Goal: Information Seeking & Learning: Learn about a topic

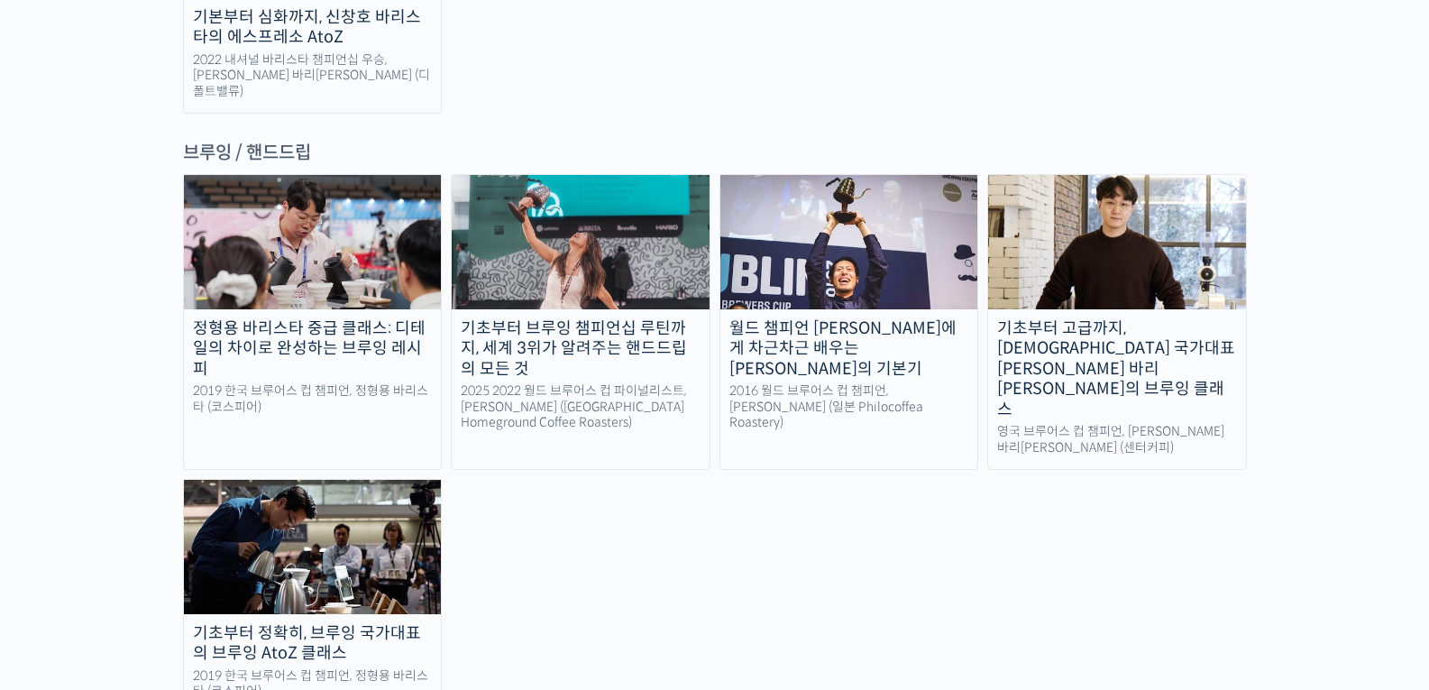
scroll to position [3516, 0]
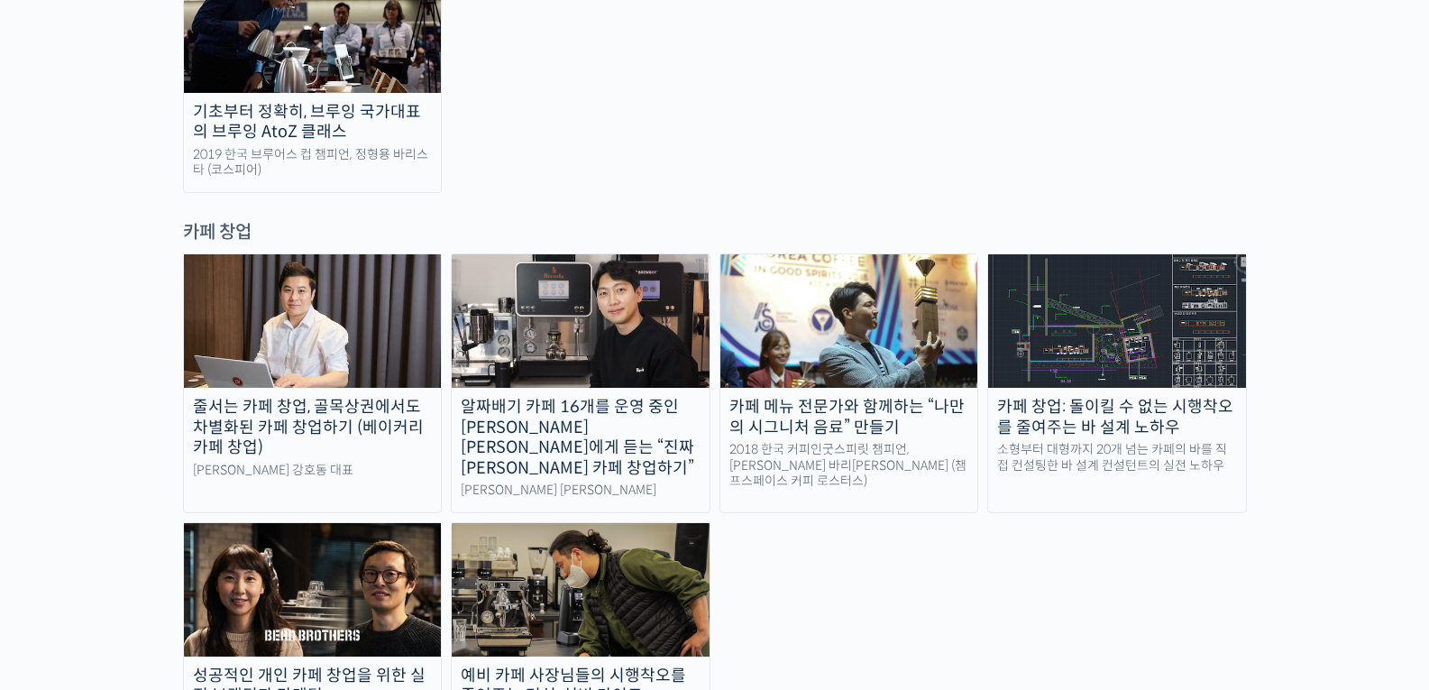
click at [1078, 255] on link "카페 창업: 돌이킬 수 없는 시행착오를 줄여주는 바 설계 노하우 소형부터 대형까지 20개 넘는 카페의 바를 직접 컨설팅한 바 설계 컨설턴트의 …" at bounding box center [1117, 383] width 260 height 260
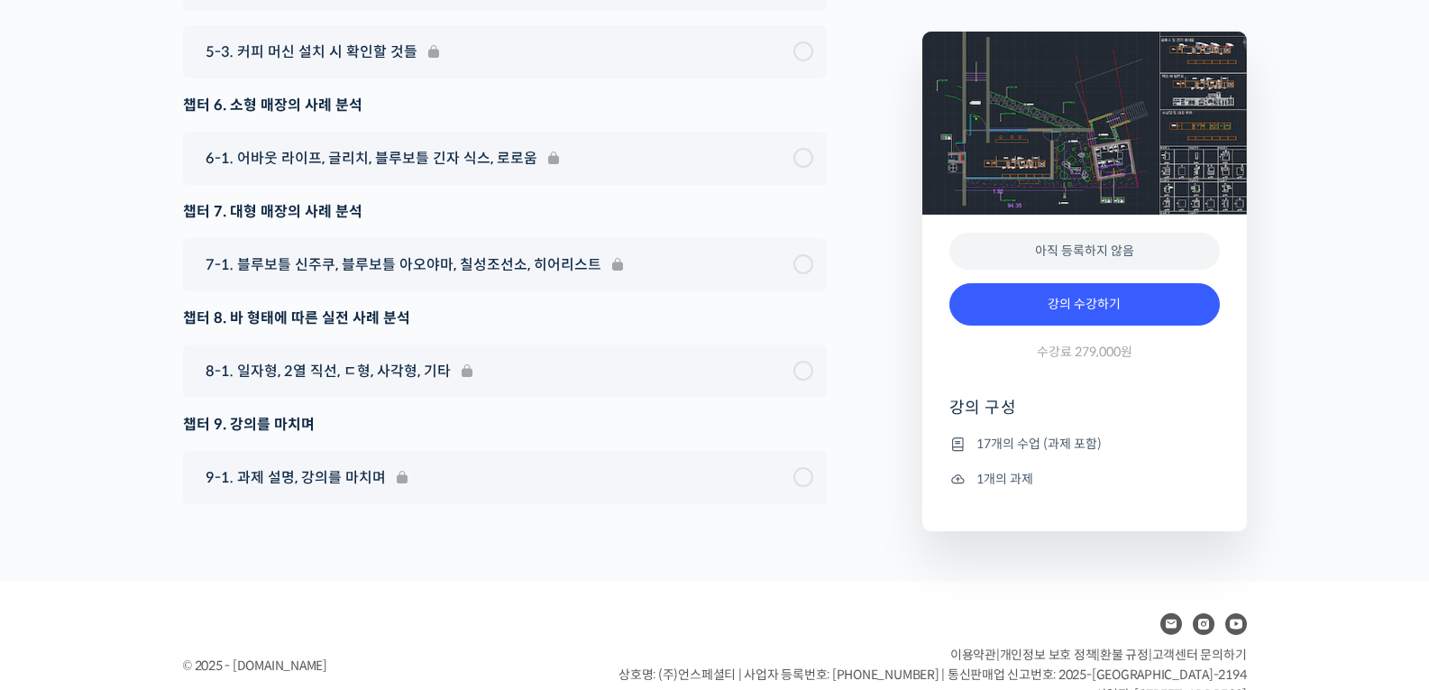
scroll to position [7852, 0]
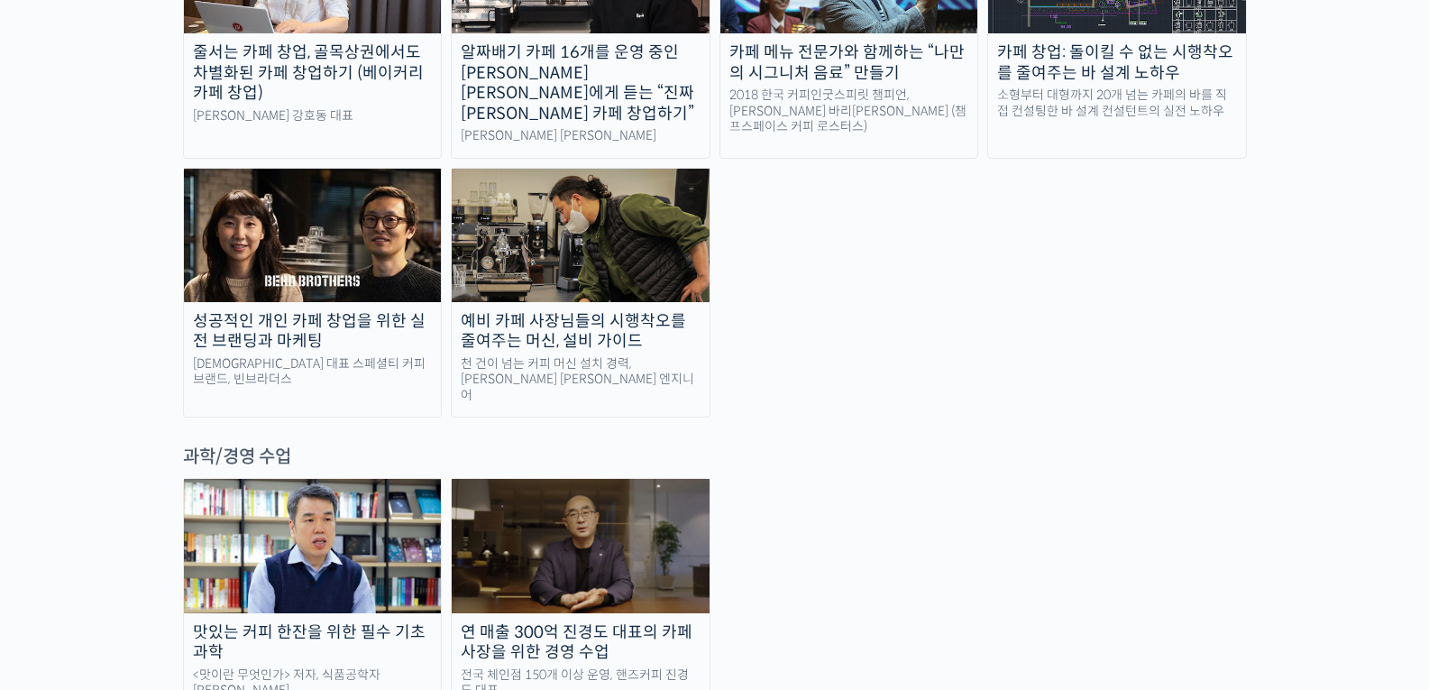
scroll to position [3872, 0]
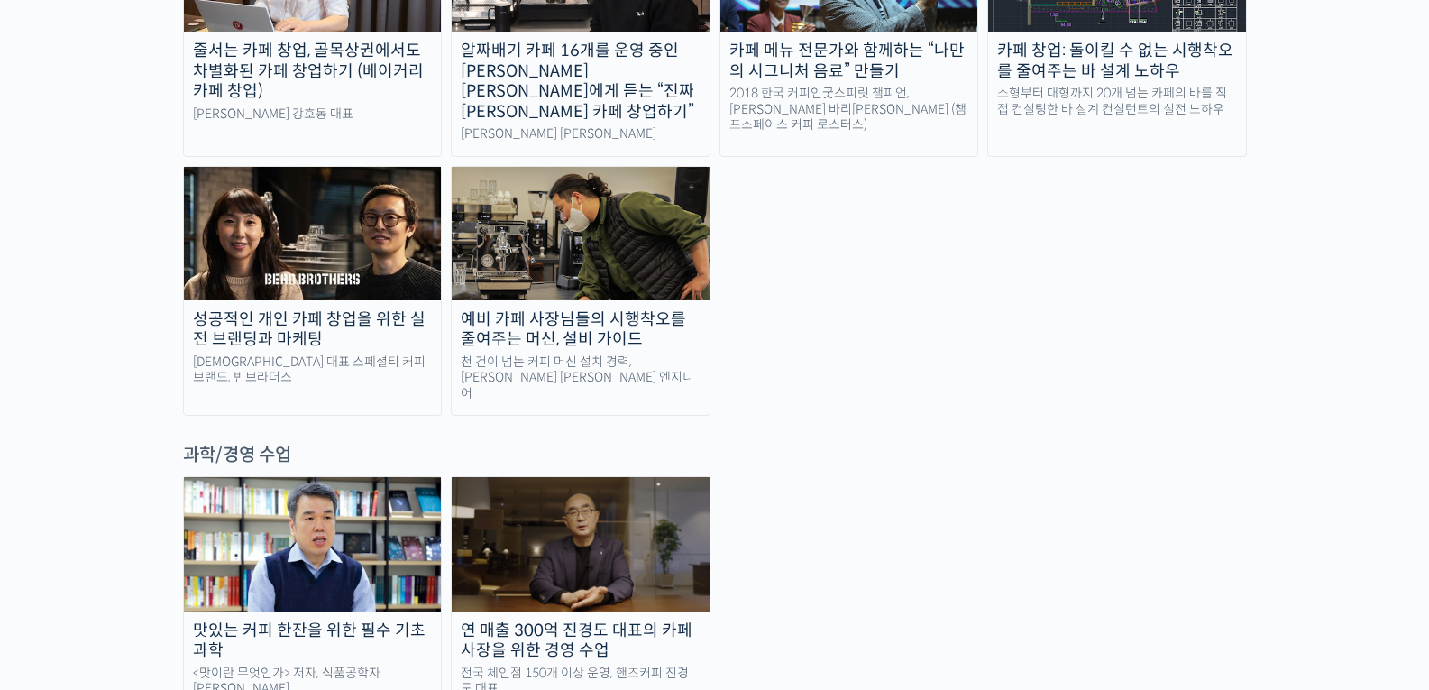
click at [630, 477] on img at bounding box center [581, 543] width 258 height 133
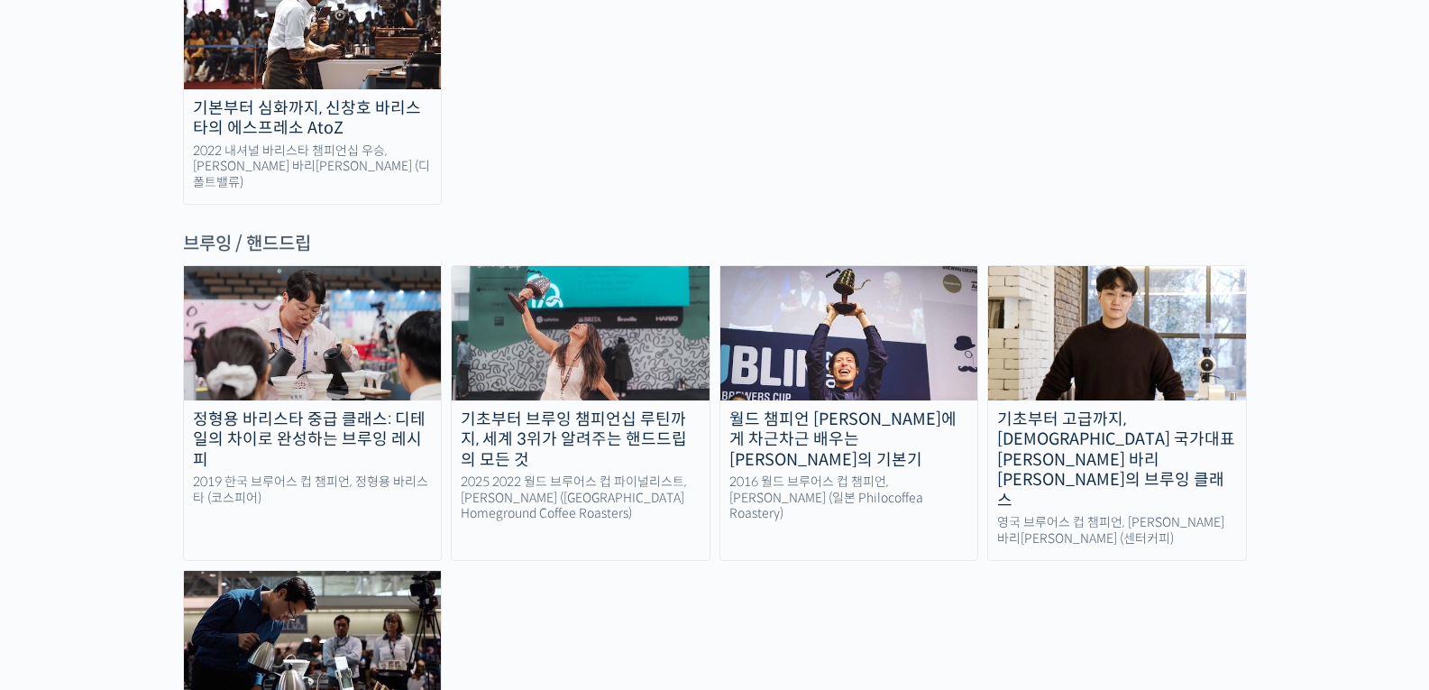
scroll to position [2835, 0]
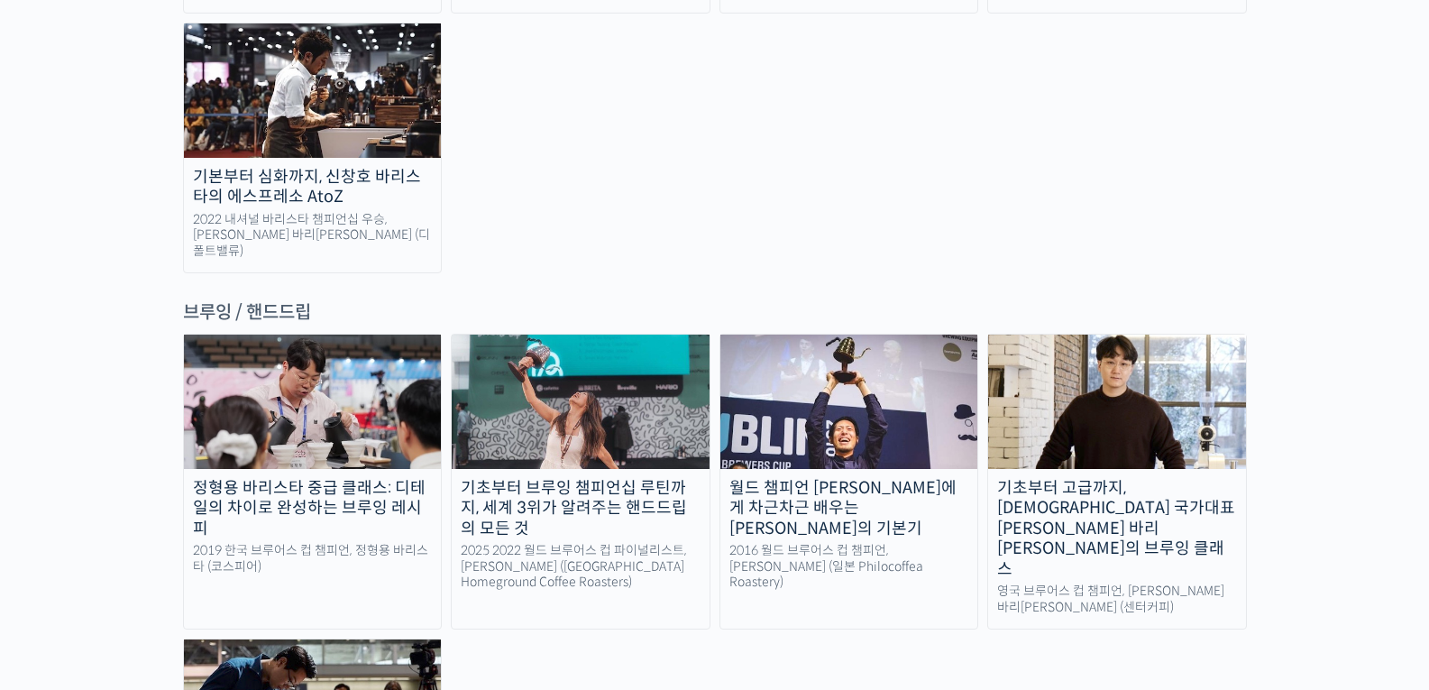
click at [921, 361] on link "월드 챔피언 테츠 카스야에게 차근차근 배우는 브루잉의 기본기 2016 월드 브루어스 컵 챔피언, 테츠 카스야 (일본 Philocoffea Ro…" at bounding box center [849, 482] width 260 height 296
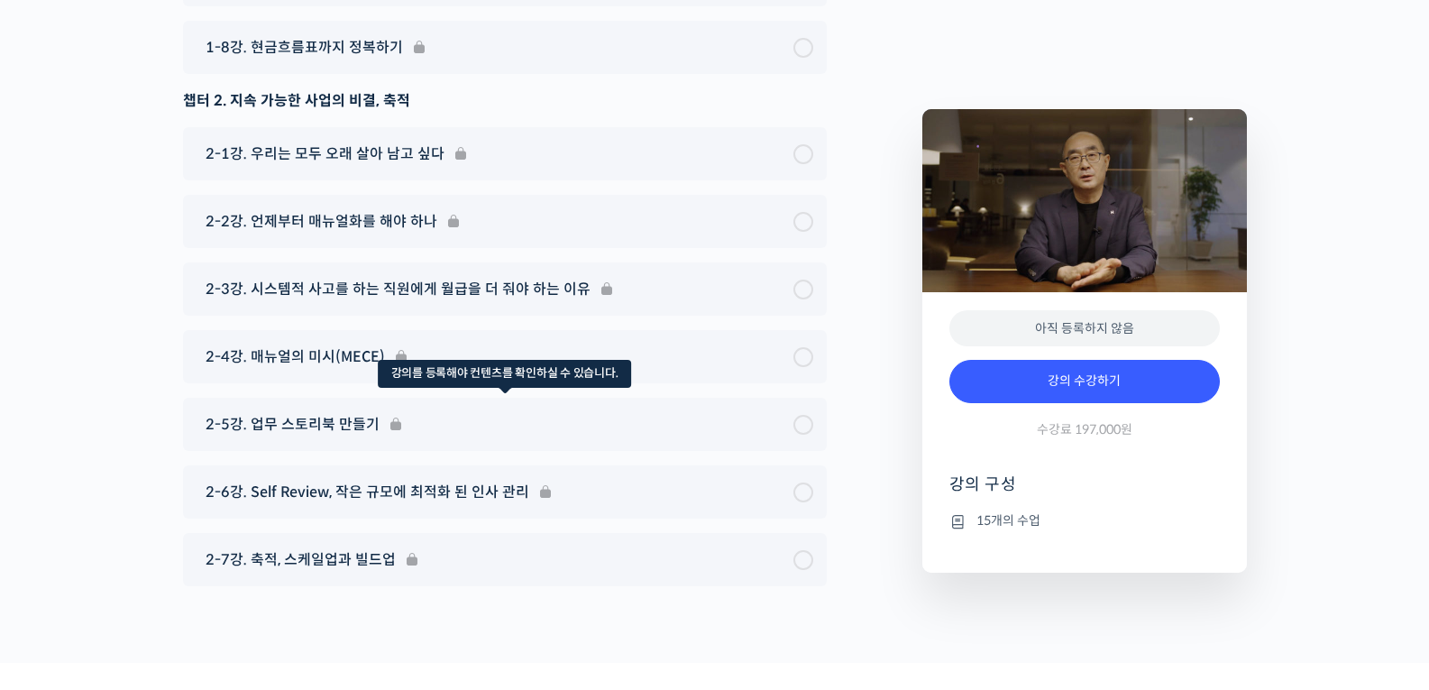
scroll to position [7046, 0]
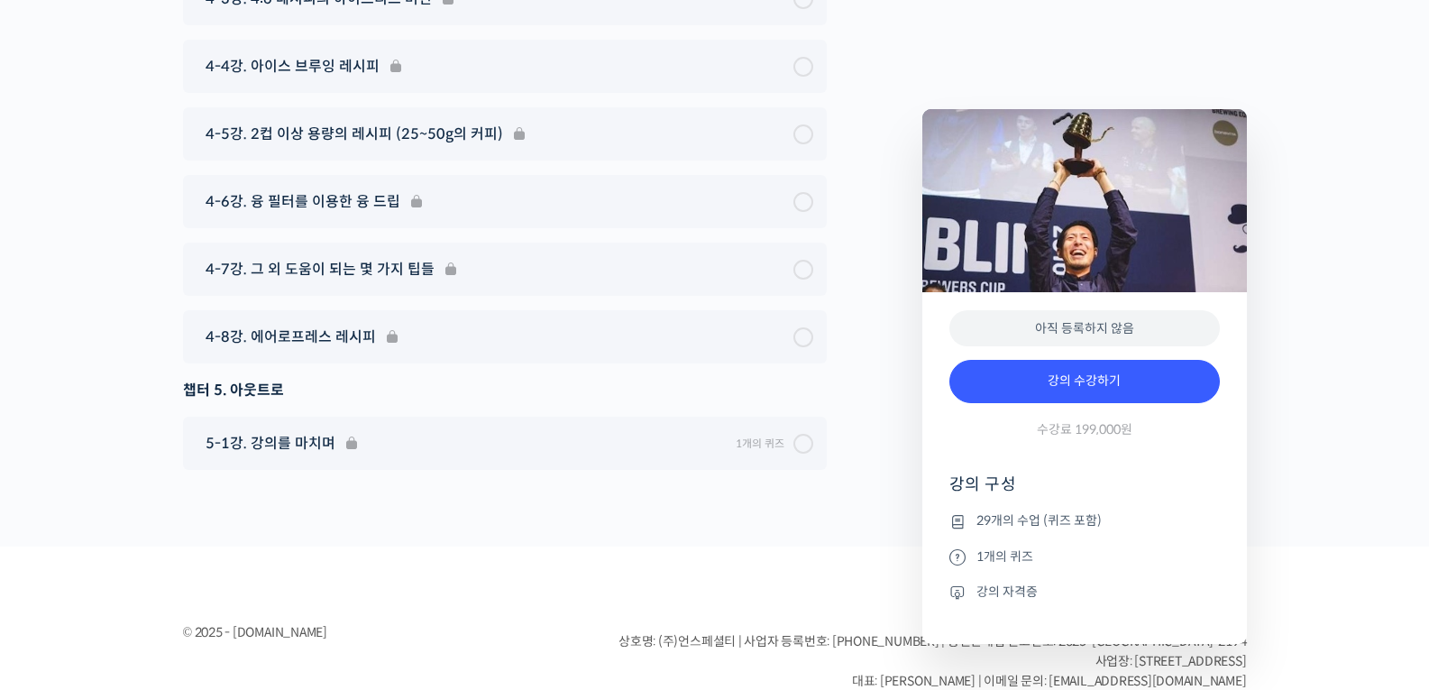
scroll to position [9367, 0]
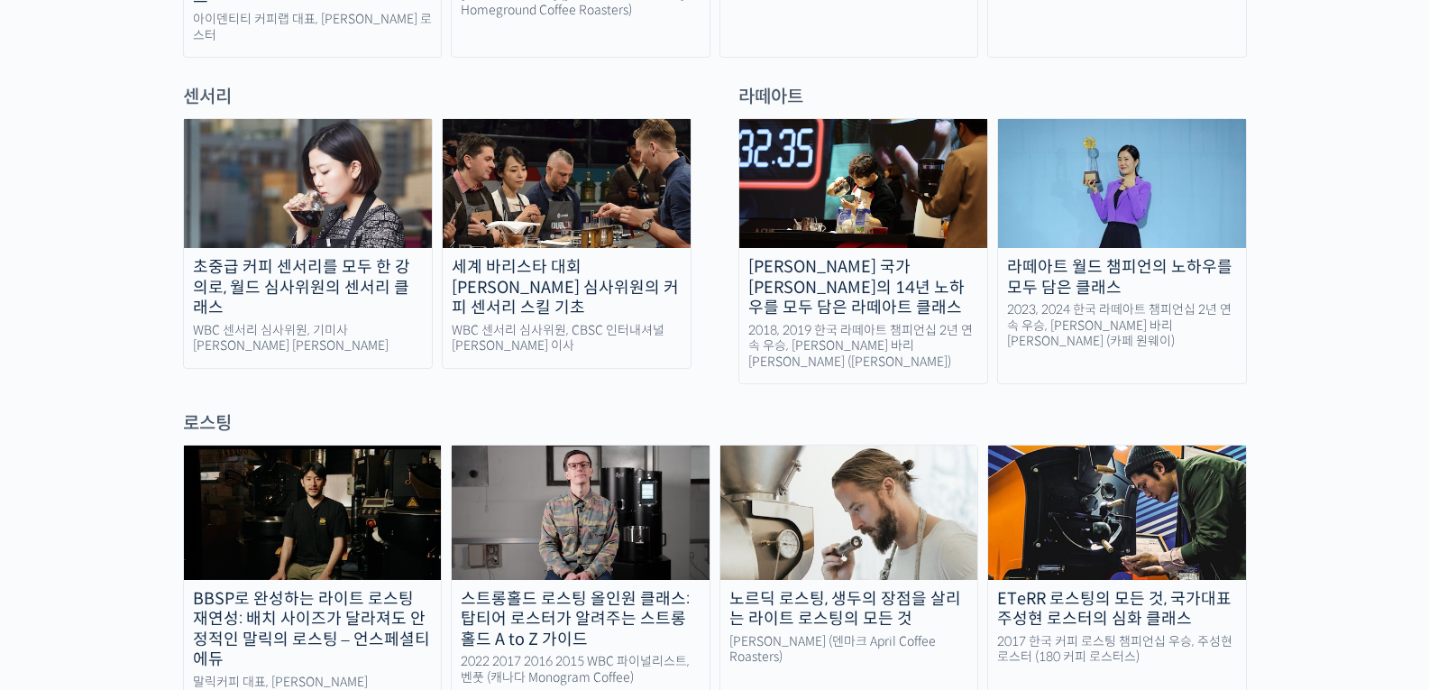
scroll to position [1448, 0]
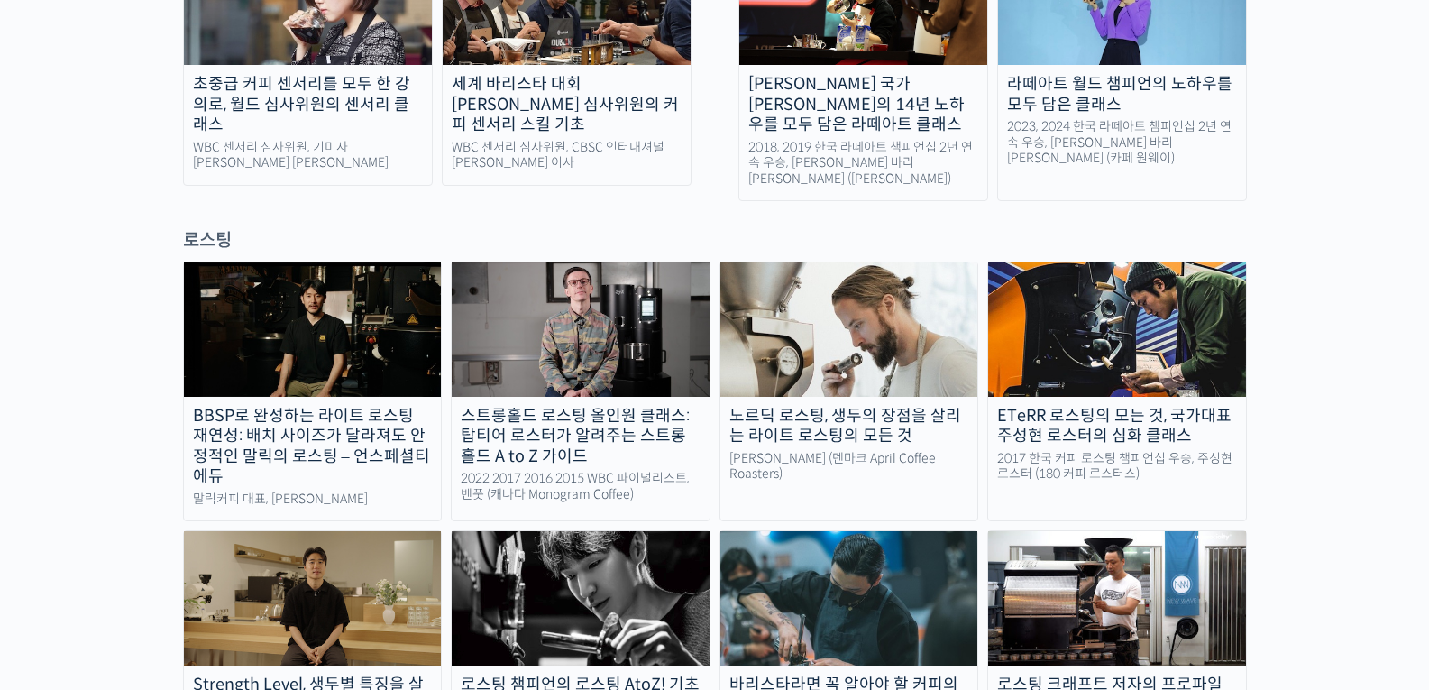
click at [614, 406] on div "스트롱홀드 로스팅 올인원 클래스: 탑티어 로스터가 알려주는 스트롱홀드 A to Z 가이드" at bounding box center [581, 436] width 258 height 61
click at [621, 288] on img at bounding box center [581, 328] width 258 height 133
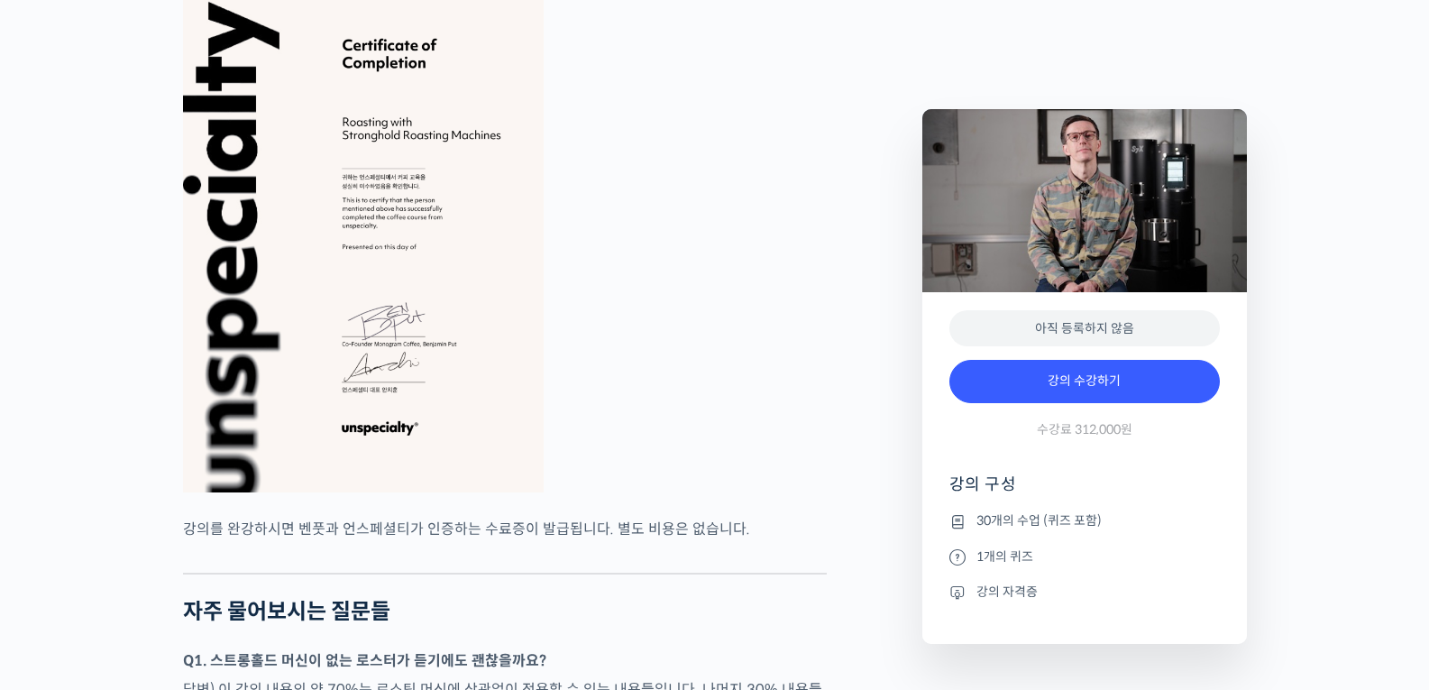
scroll to position [7632, 0]
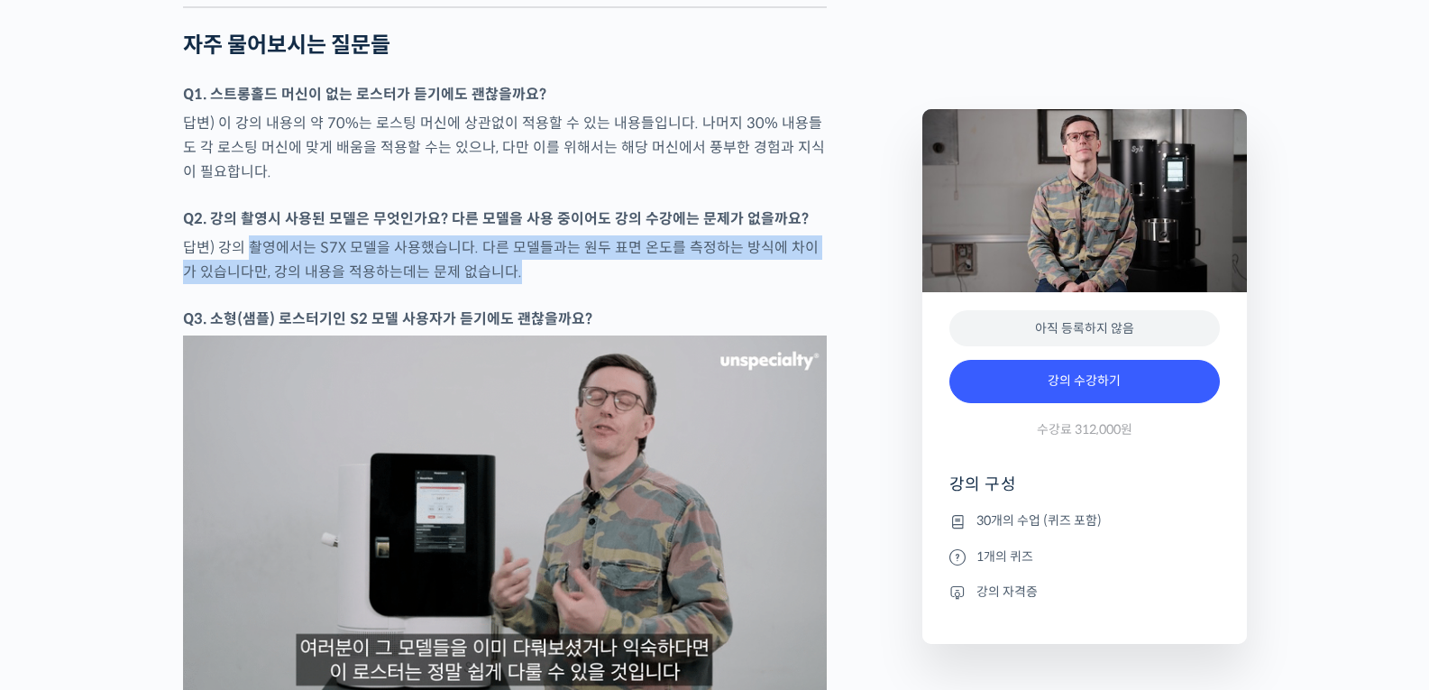
drag, startPoint x: 712, startPoint y: 323, endPoint x: 755, endPoint y: 323, distance: 43.3
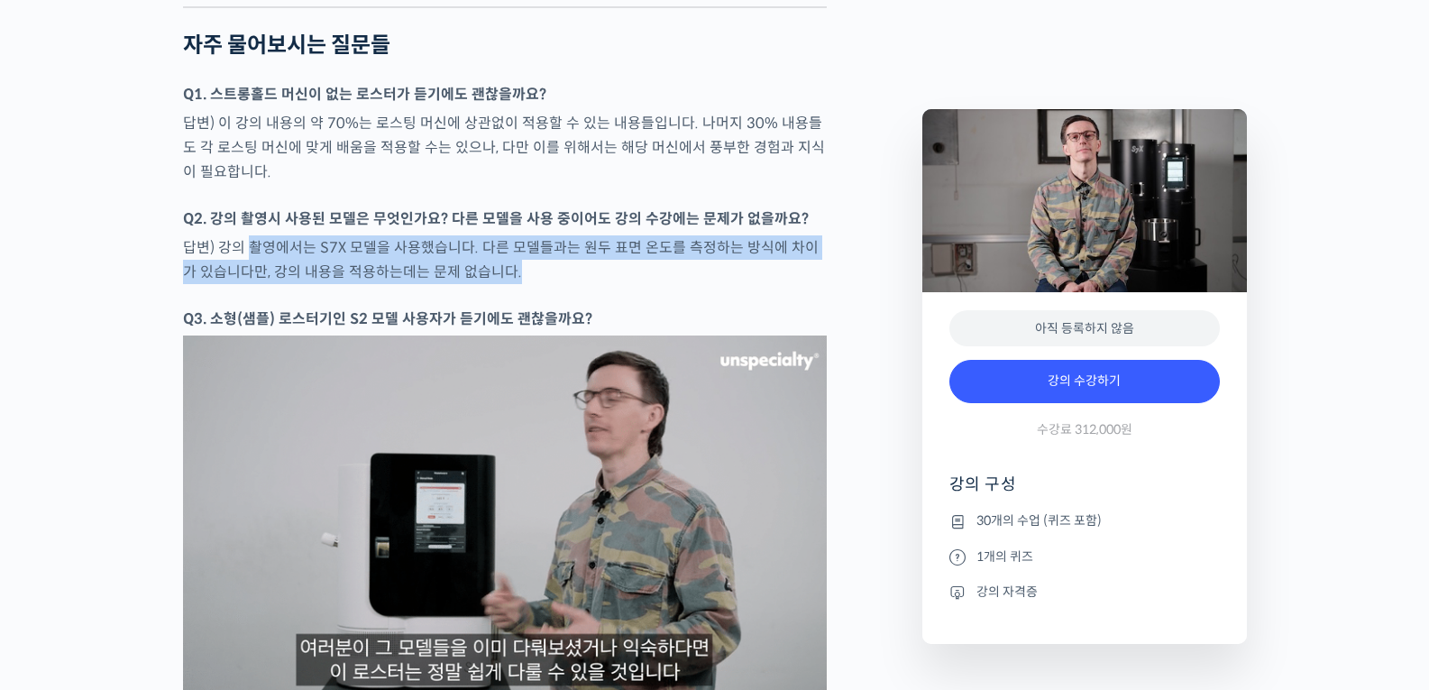
click at [755, 284] on p "답변) 강의 촬영에서는 S7X 모델을 사용했습니다. 다른 모델들과는 원두 표면 온도를 측정하는 방식에 차이가 있습니다만, 강의 내용을 적용하는…" at bounding box center [505, 259] width 644 height 49
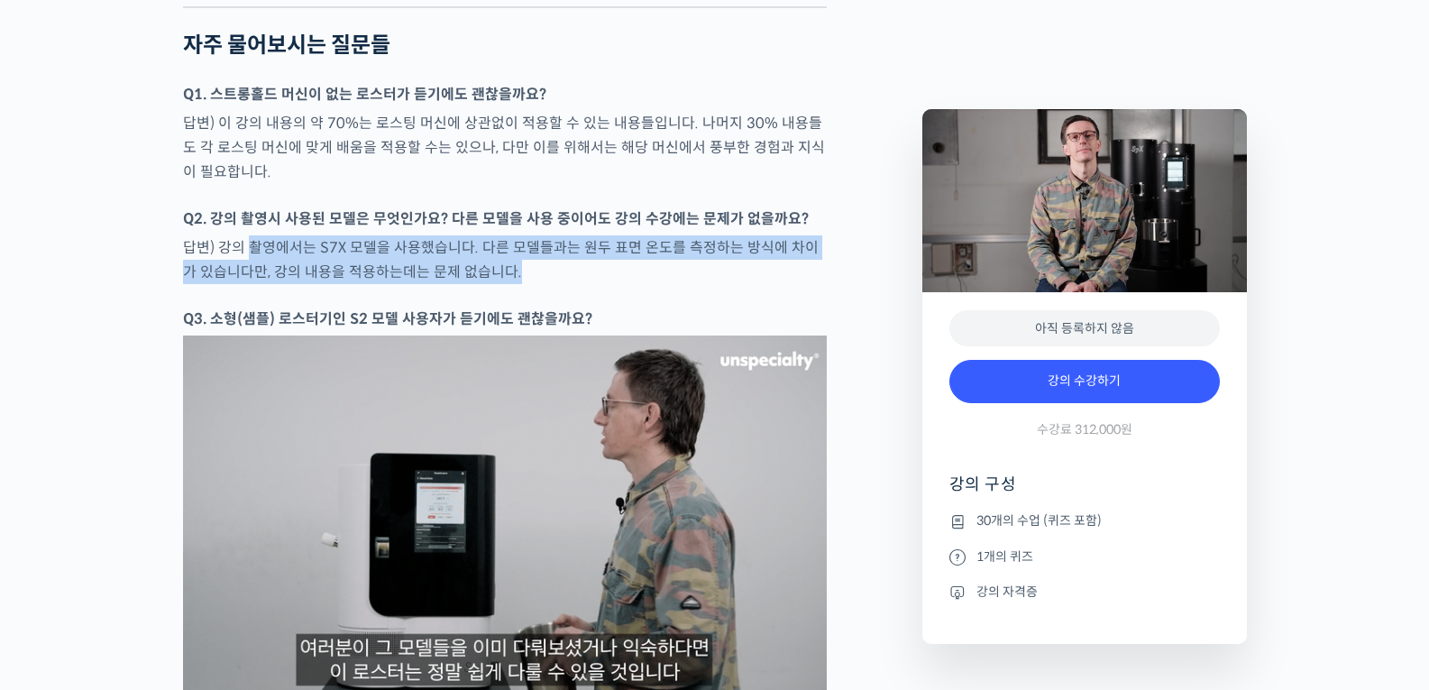
click at [755, 284] on p "답변) 강의 촬영에서는 S7X 모델을 사용했습니다. 다른 모델들과는 원두 표면 온도를 측정하는 방식에 차이가 있습니다만, 강의 내용을 적용하는…" at bounding box center [505, 259] width 644 height 49
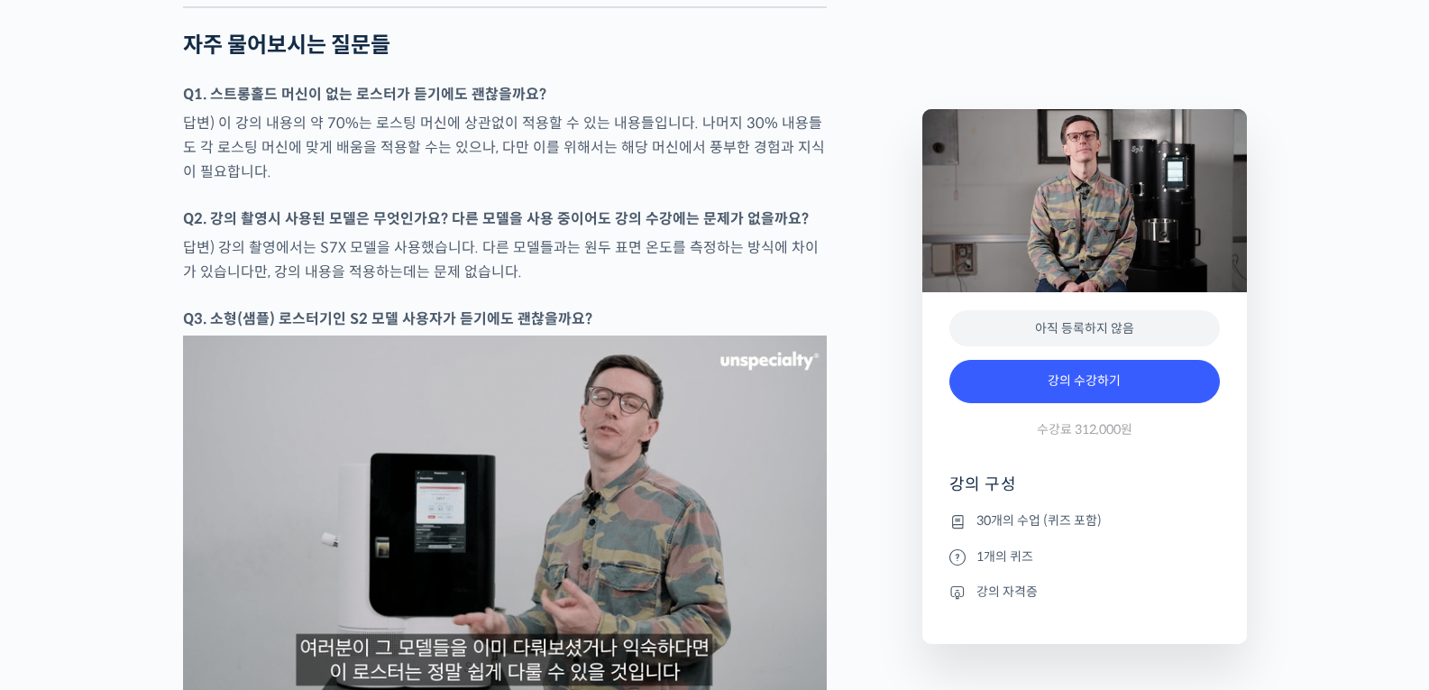
click at [755, 284] on p "답변) 강의 촬영에서는 S7X 모델을 사용했습니다. 다른 모델들과는 원두 표면 온도를 측정하는 방식에 차이가 있습니다만, 강의 내용을 적용하는…" at bounding box center [505, 259] width 644 height 49
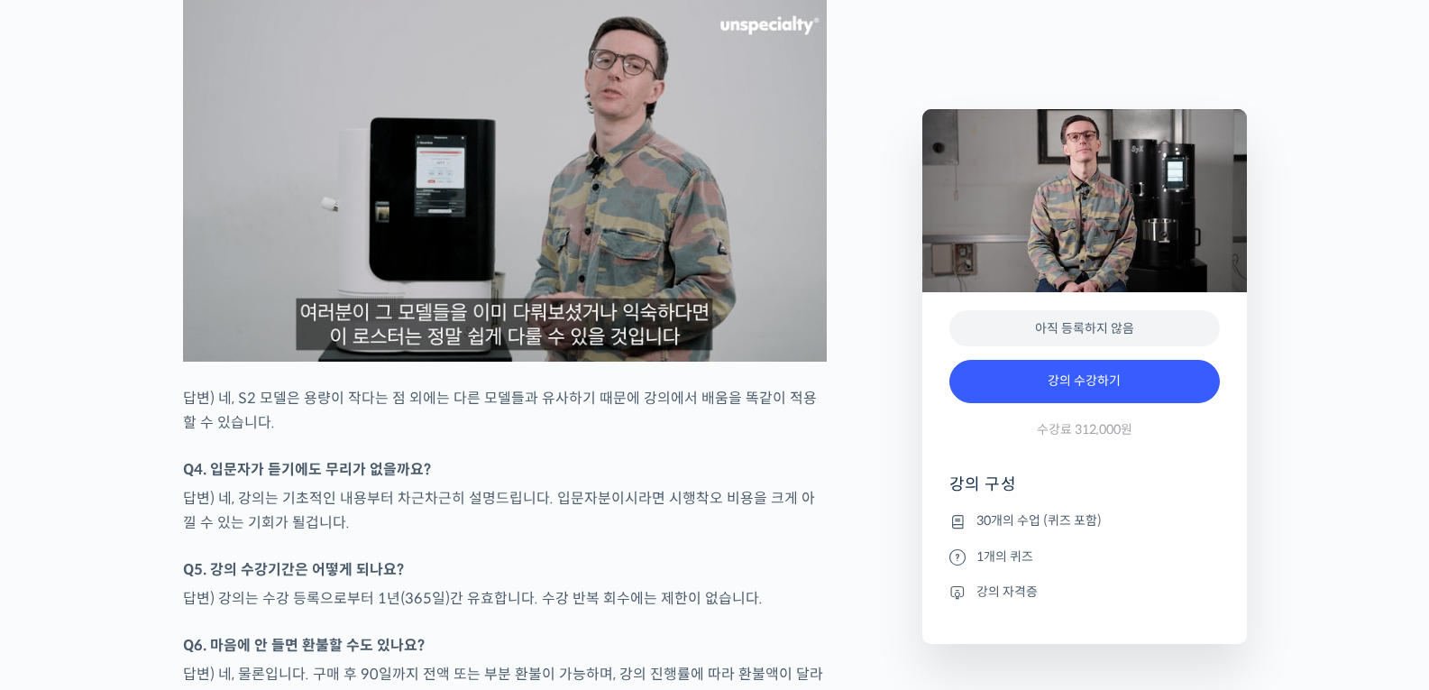
scroll to position [7616, 0]
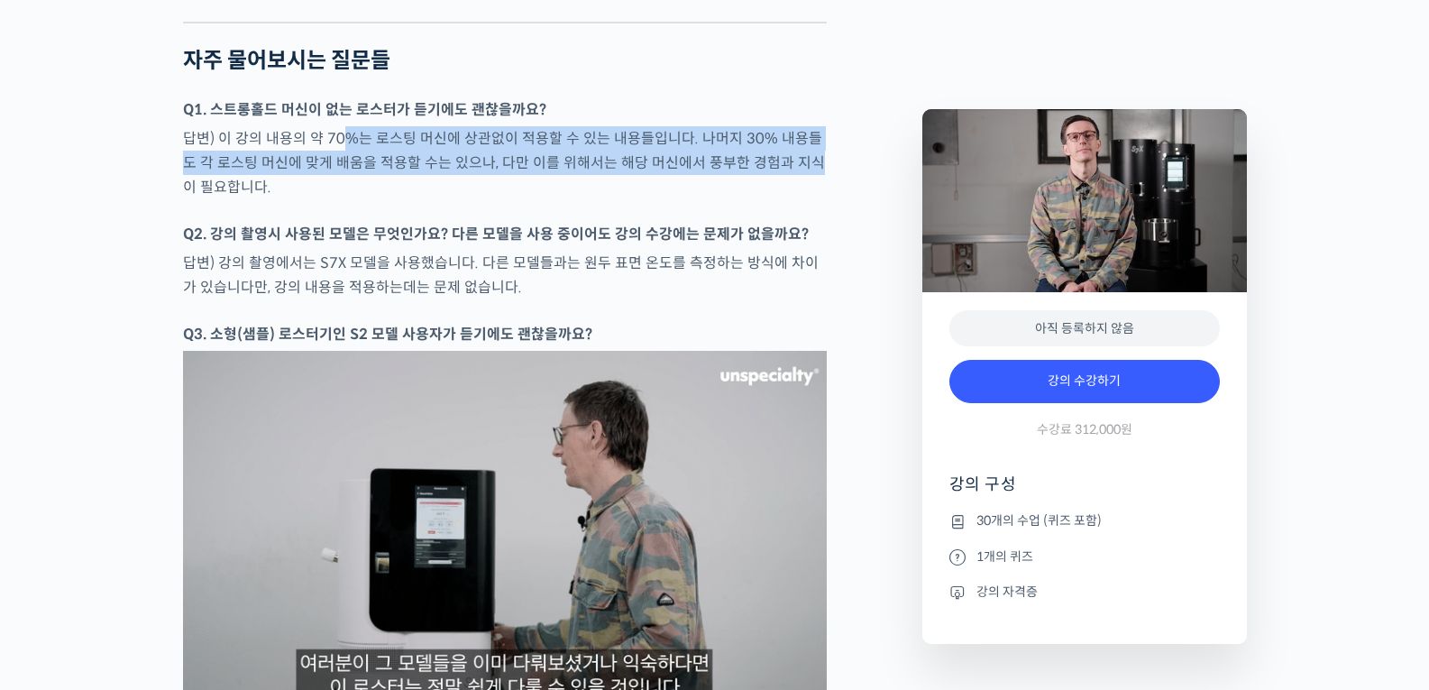
drag, startPoint x: 346, startPoint y: 178, endPoint x: 785, endPoint y: 197, distance: 439.4
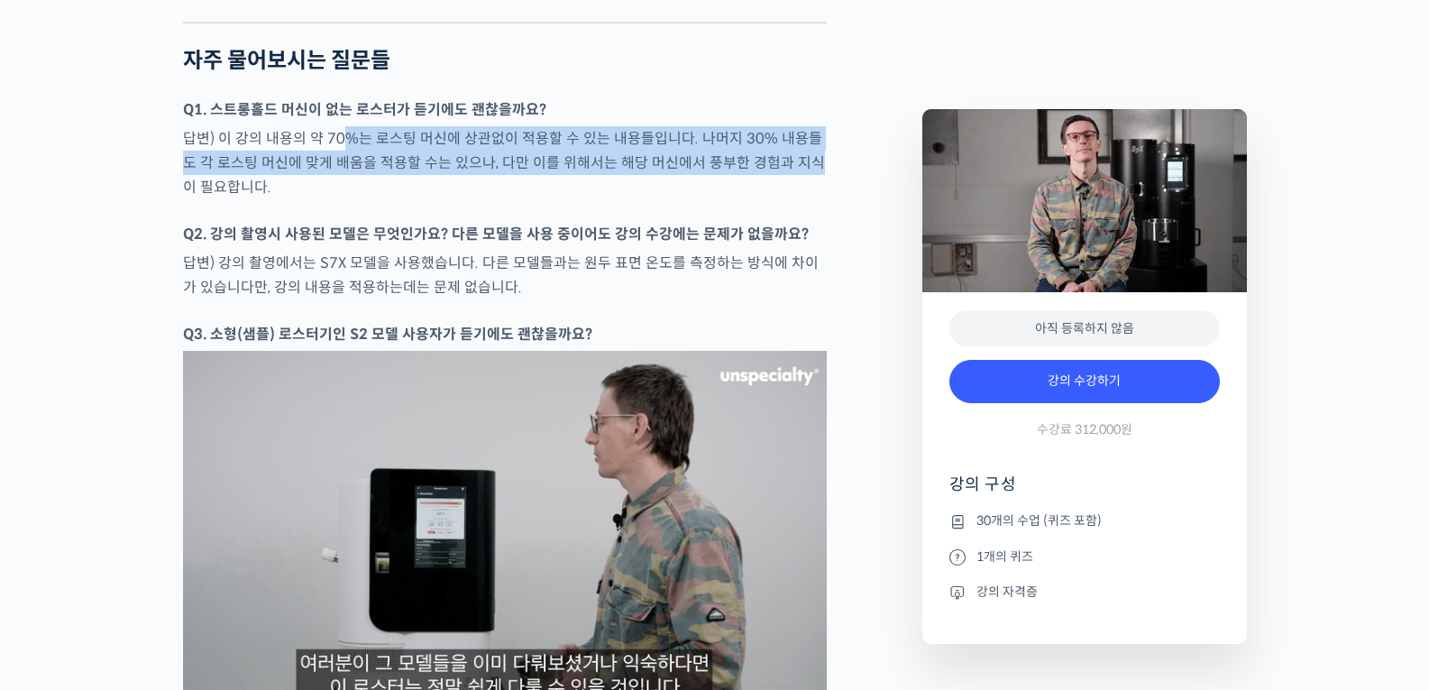
click at [785, 197] on p "답변) 이 강의 내용의 약 70%는 로스팅 머신에 상관없이 적용할 수 있는 내용들입니다. 나머지 30% 내용들도 각 로스팅 머신에 맞게 배움을…" at bounding box center [505, 162] width 644 height 73
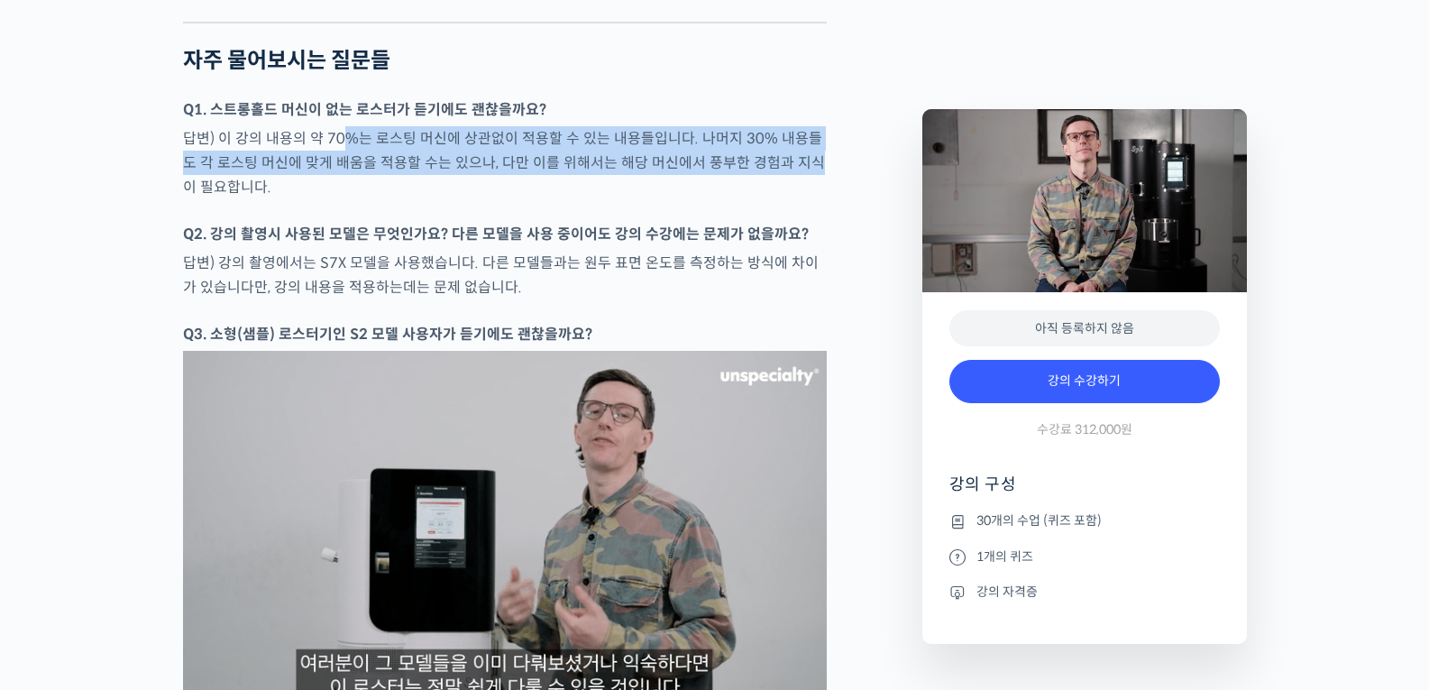
click at [785, 197] on p "답변) 이 강의 내용의 약 70%는 로스팅 머신에 상관없이 적용할 수 있는 내용들입니다. 나머지 30% 내용들도 각 로스팅 머신에 맞게 배움을…" at bounding box center [505, 162] width 644 height 73
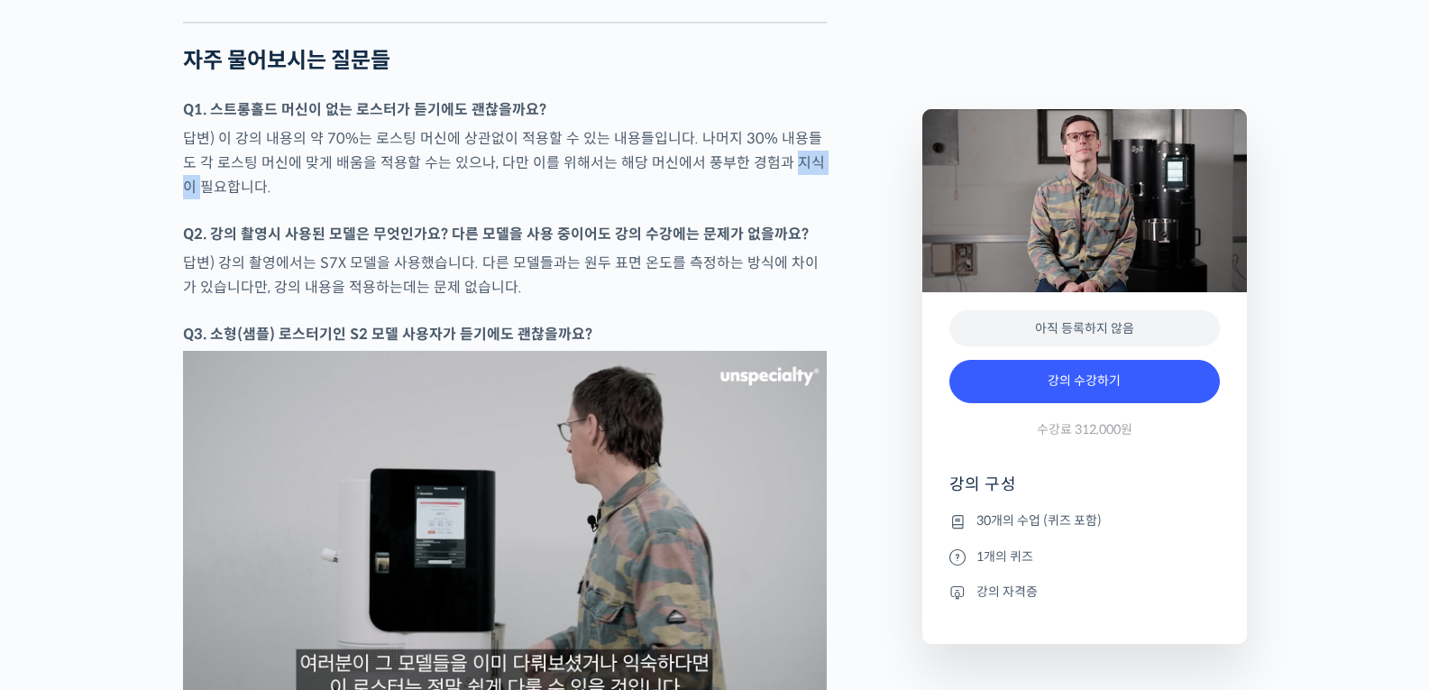
click at [785, 197] on p "답변) 이 강의 내용의 약 70%는 로스팅 머신에 상관없이 적용할 수 있는 내용들입니다. 나머지 30% 내용들도 각 로스팅 머신에 맞게 배움을…" at bounding box center [505, 162] width 644 height 73
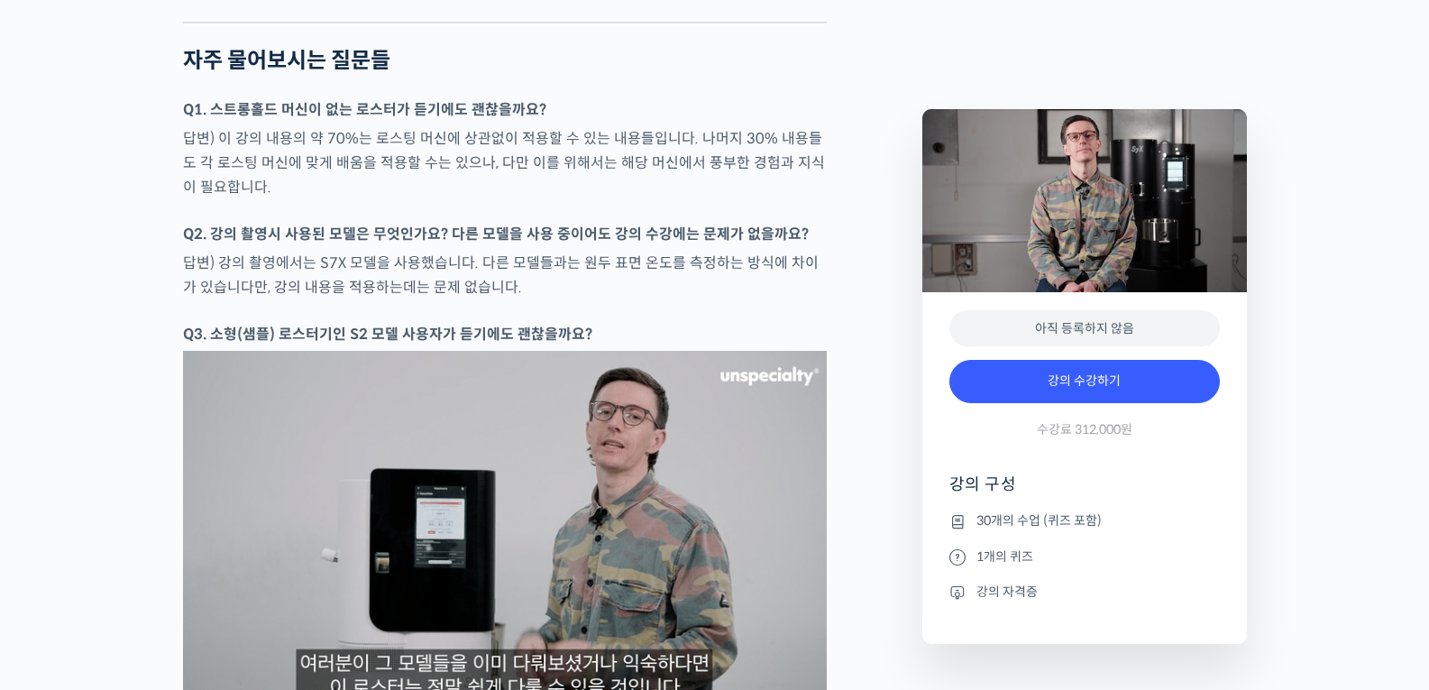
click at [638, 199] on p "답변) 이 강의 내용의 약 70%는 로스팅 머신에 상관없이 적용할 수 있는 내용들입니다. 나머지 30% 내용들도 각 로스팅 머신에 맞게 배움을…" at bounding box center [505, 162] width 644 height 73
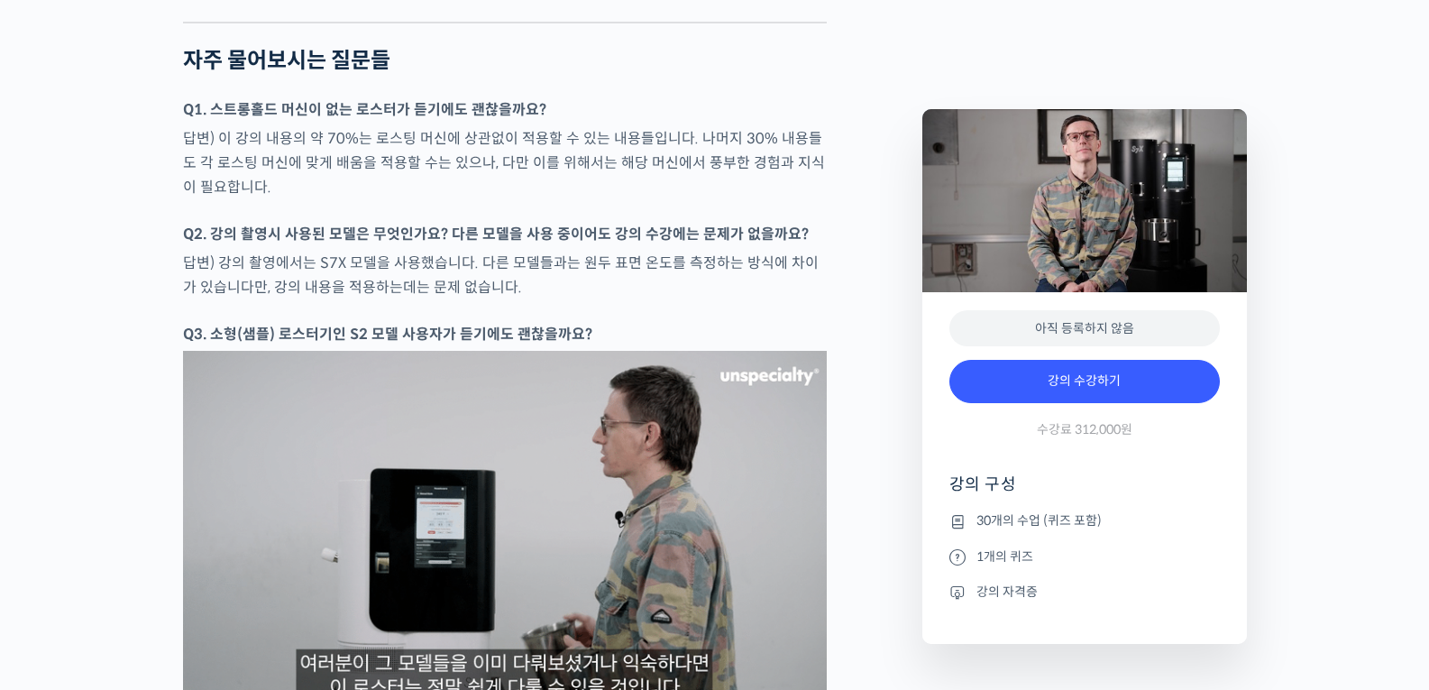
click at [638, 199] on p "답변) 이 강의 내용의 약 70%는 로스팅 머신에 상관없이 적용할 수 있는 내용들입니다. 나머지 30% 내용들도 각 로스팅 머신에 맞게 배움을…" at bounding box center [505, 162] width 644 height 73
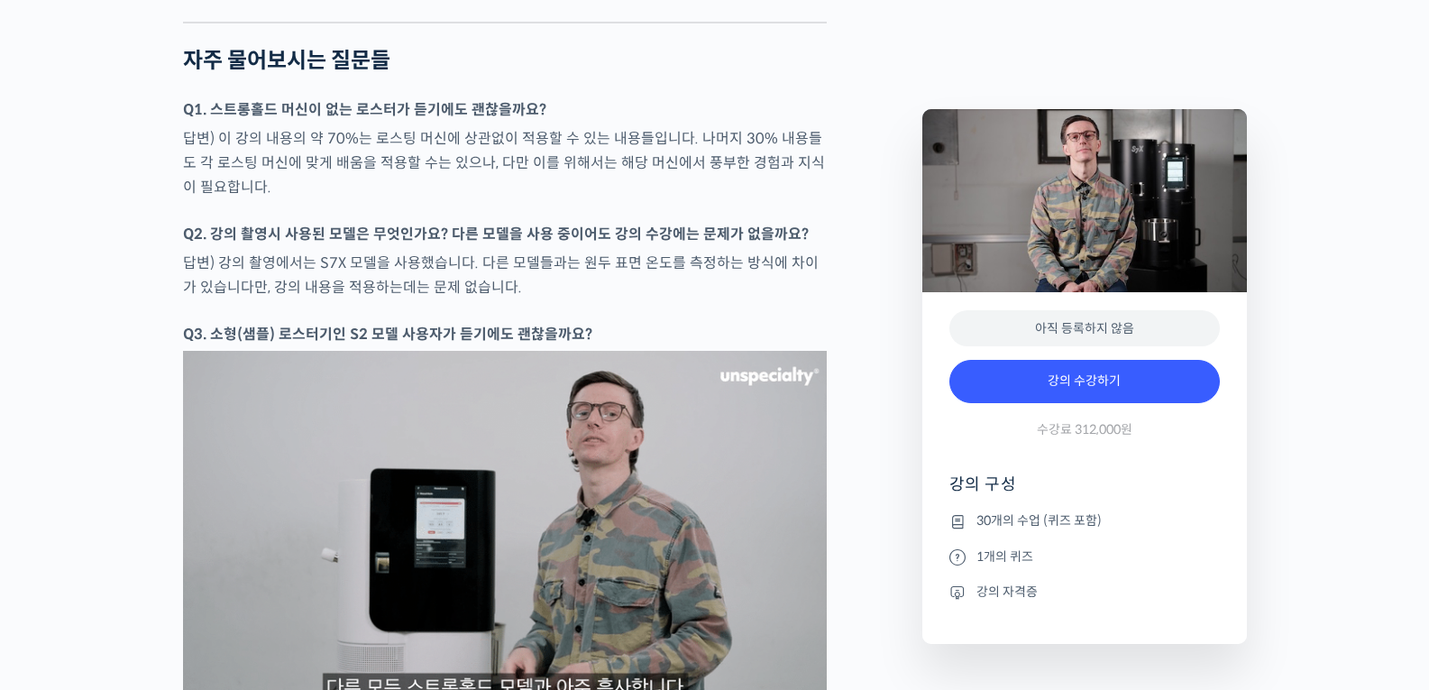
click at [609, 199] on p "답변) 이 강의 내용의 약 70%는 로스팅 머신에 상관없이 적용할 수 있는 내용들입니다. 나머지 30% 내용들도 각 로스팅 머신에 맞게 배움을…" at bounding box center [505, 162] width 644 height 73
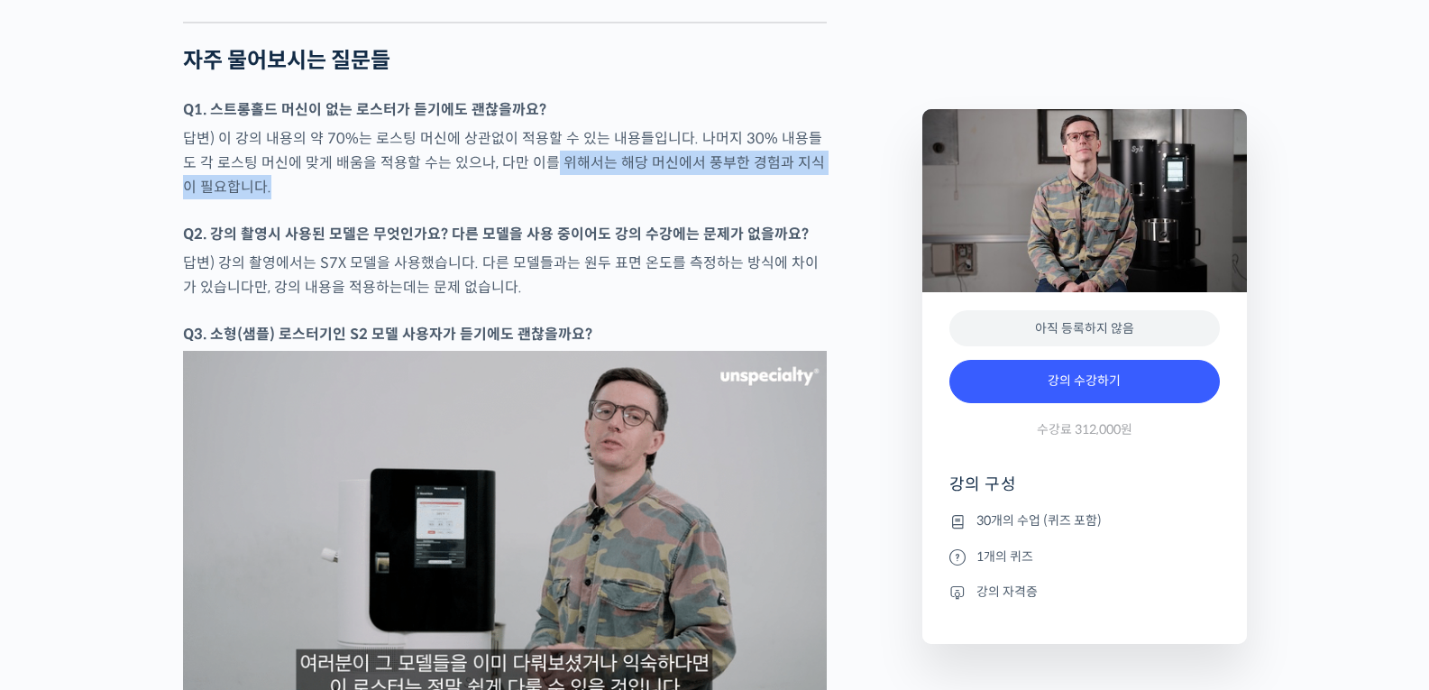
drag, startPoint x: 532, startPoint y: 195, endPoint x: 859, endPoint y: 237, distance: 330.0
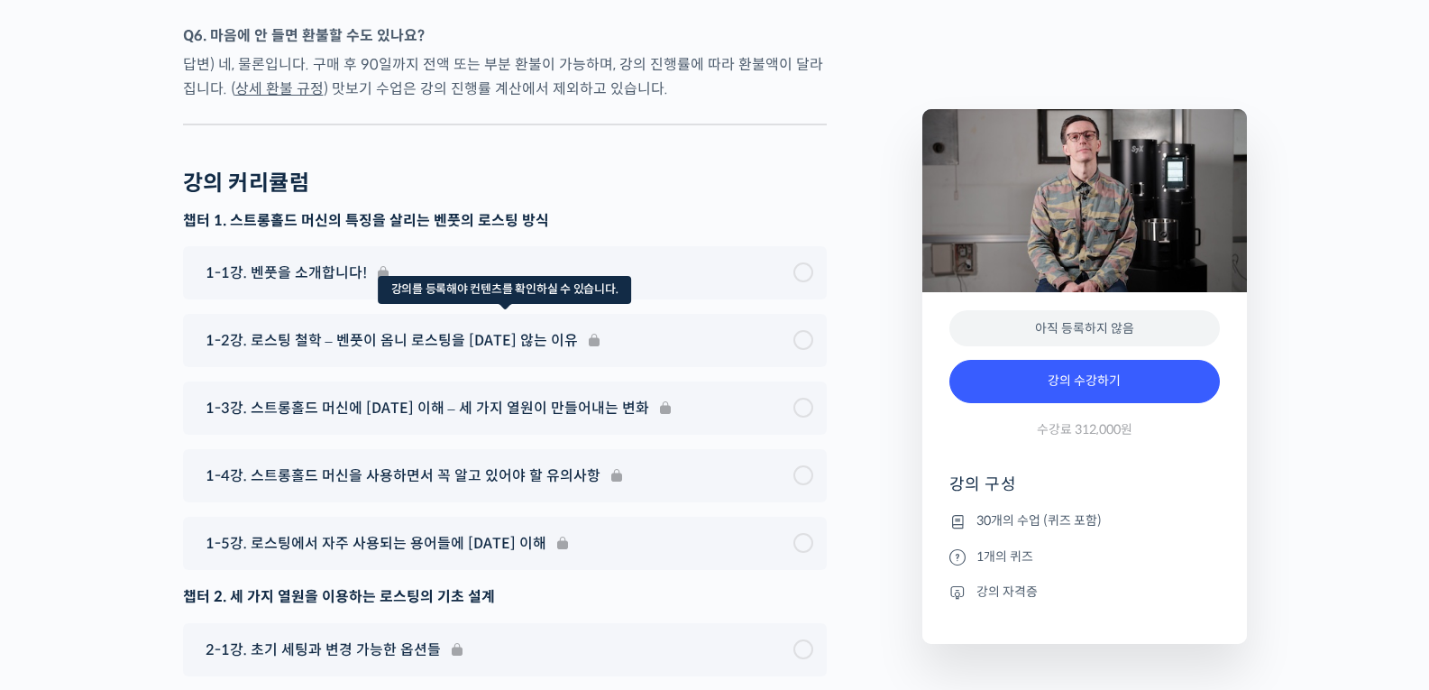
scroll to position [8575, 0]
click at [662, 368] on div "1-2강. 로스팅 철학 – 벤풋이 옴니 로스팅을 하지 않는 이유" at bounding box center [505, 341] width 644 height 53
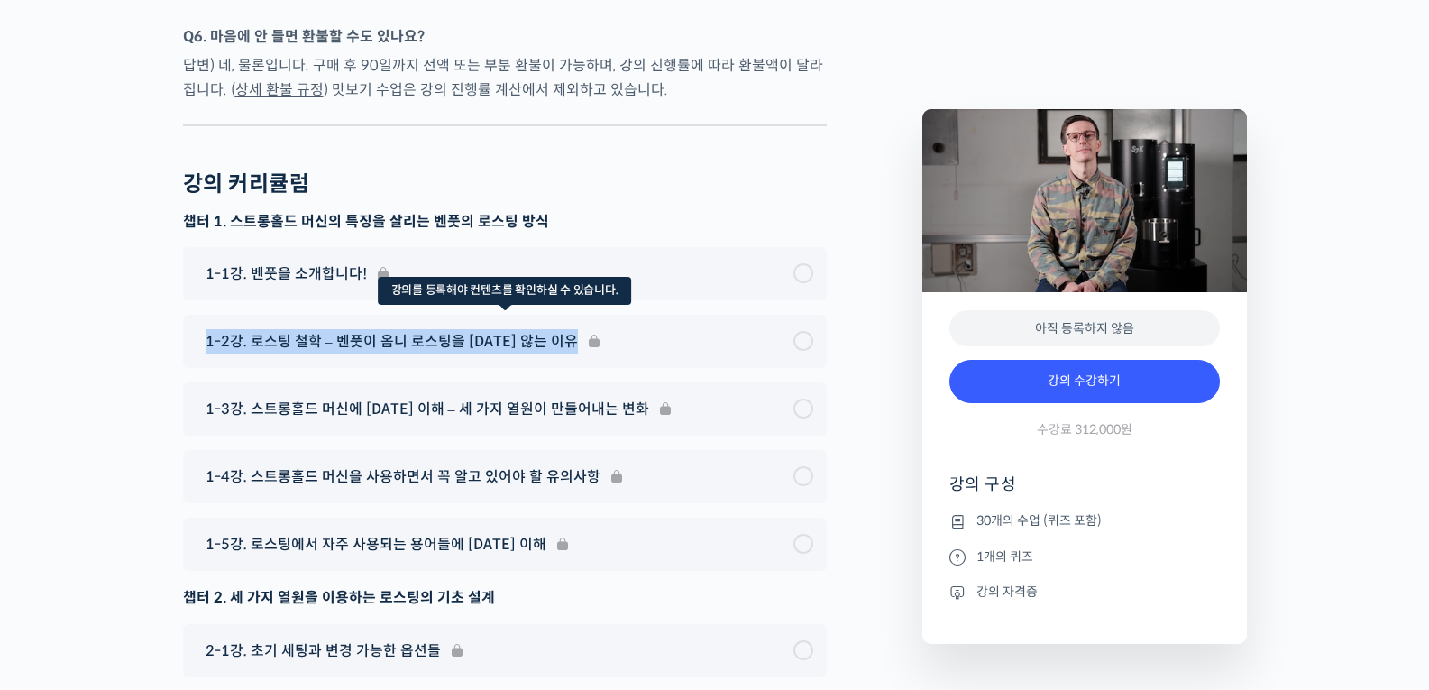
click at [662, 368] on div "1-2강. 로스팅 철학 – 벤풋이 옴니 로스팅을 하지 않는 이유" at bounding box center [505, 341] width 644 height 53
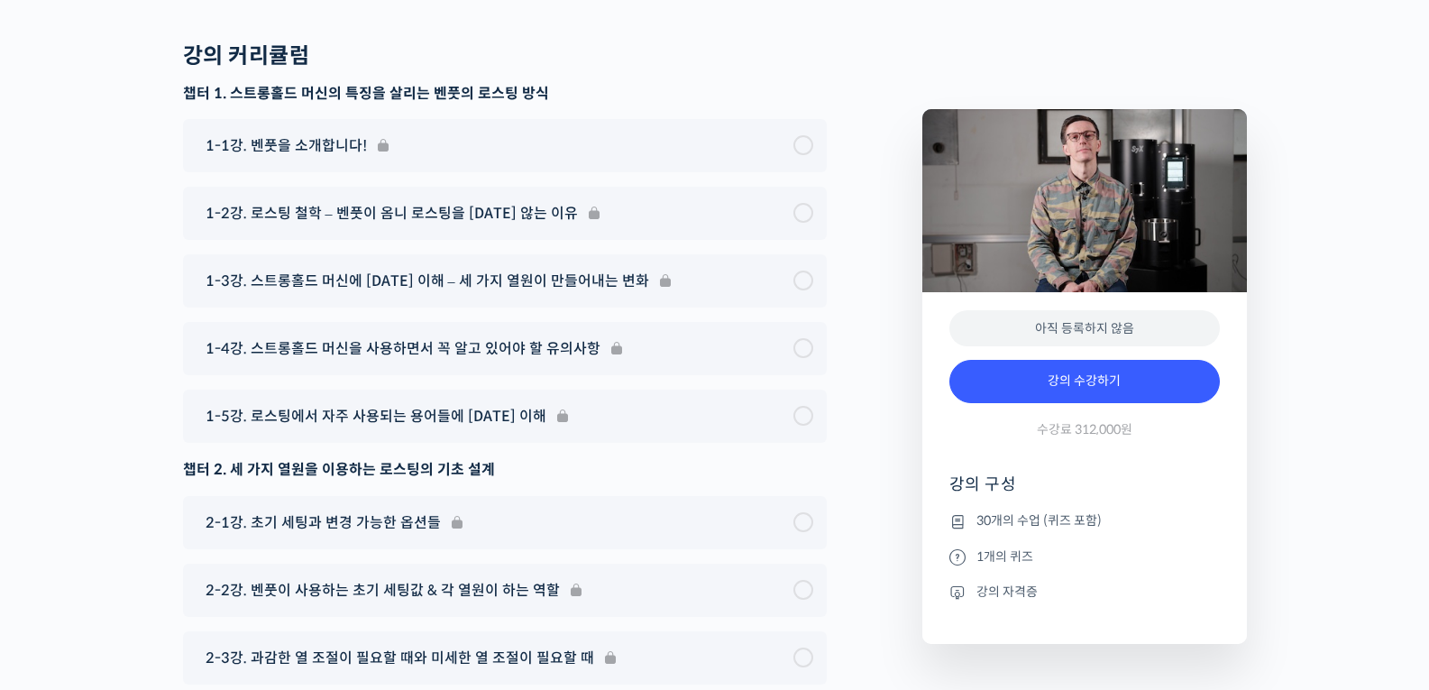
scroll to position [8874, 0]
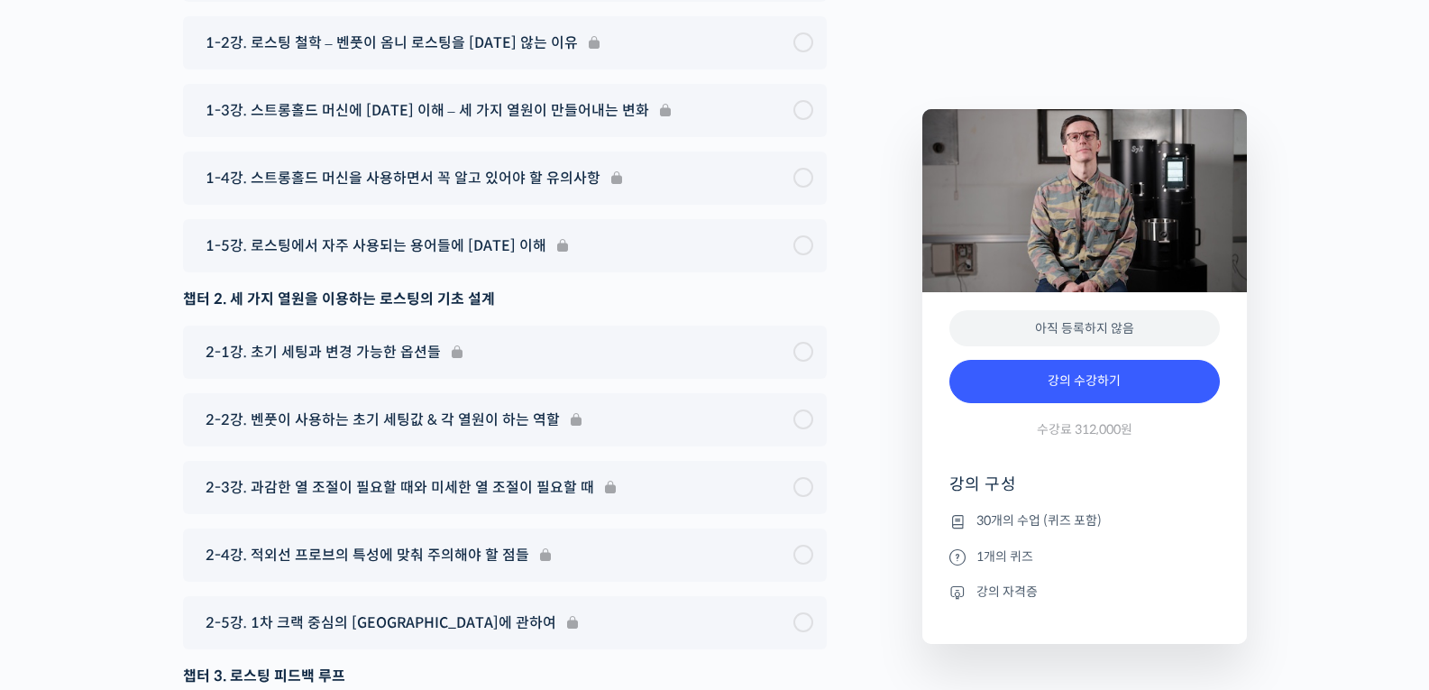
drag, startPoint x: 1362, startPoint y: 333, endPoint x: 1309, endPoint y: 279, distance: 75.2
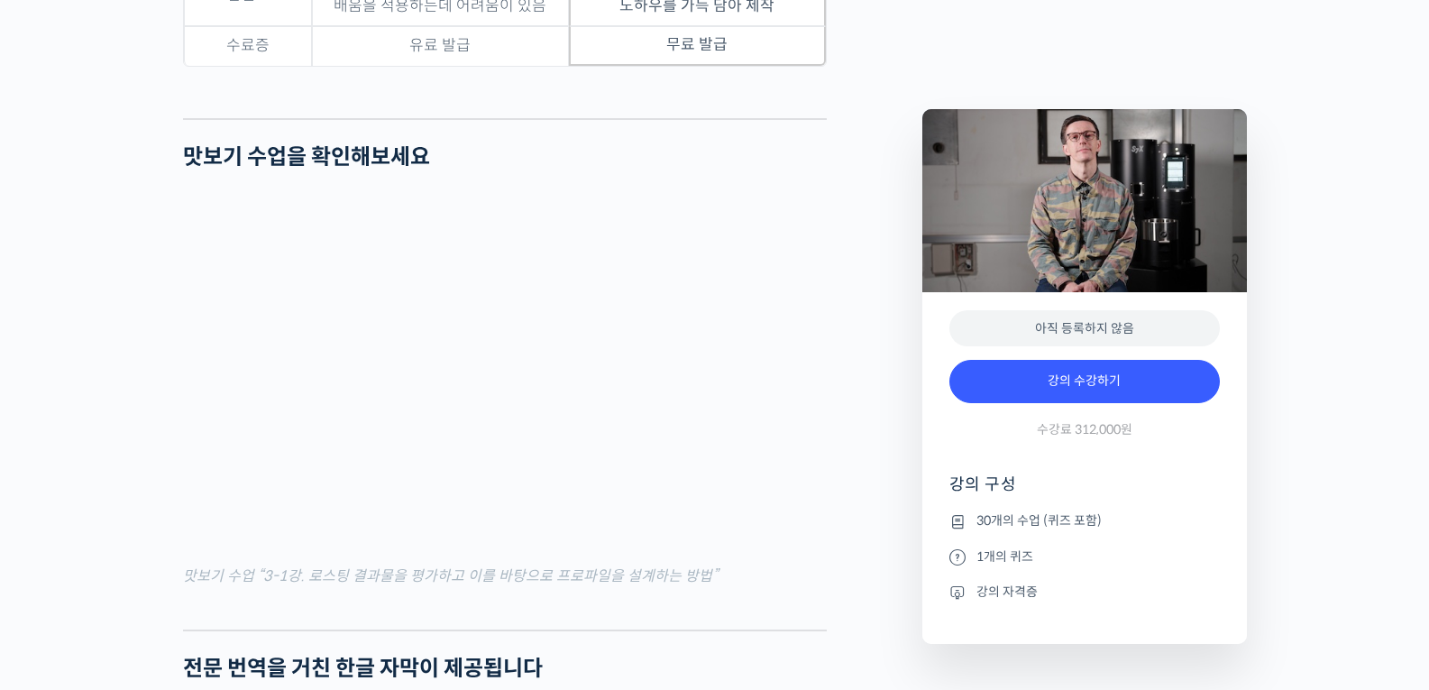
scroll to position [5820, 0]
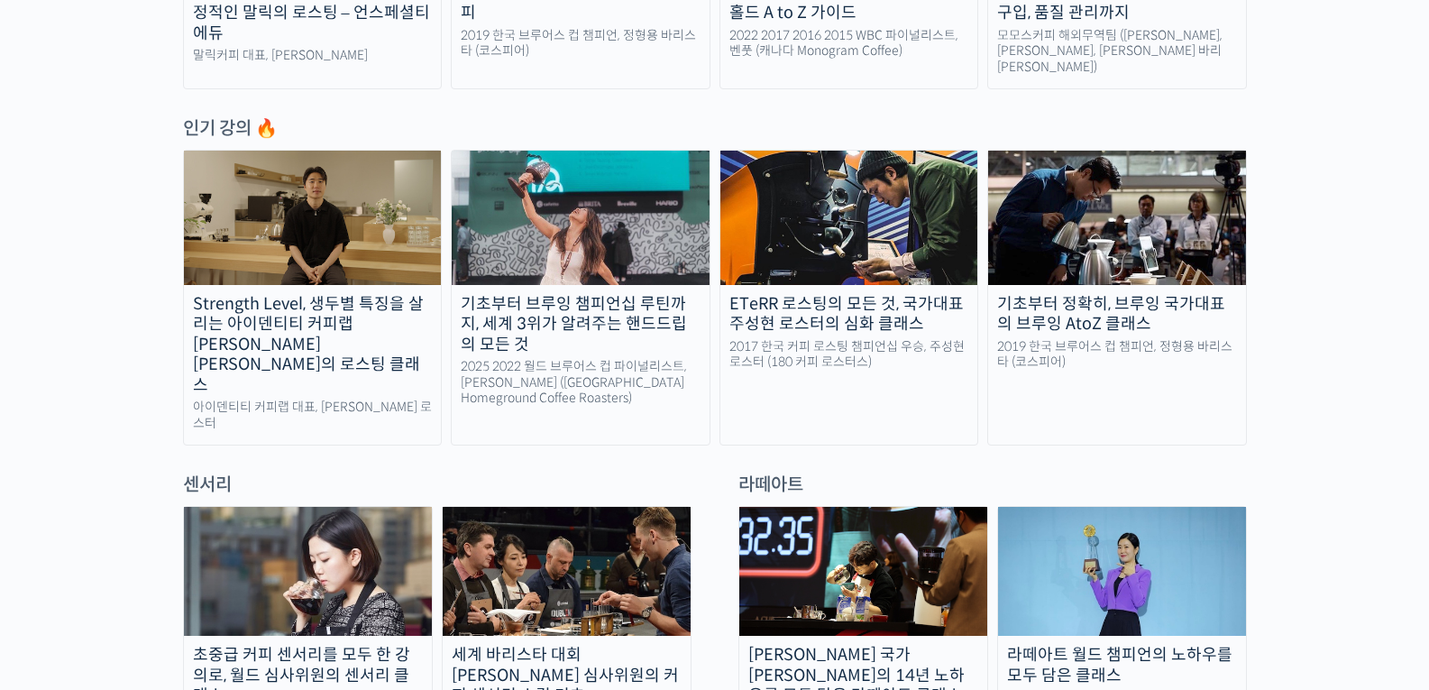
scroll to position [873, 0]
